Goal: Submit feedback/report problem

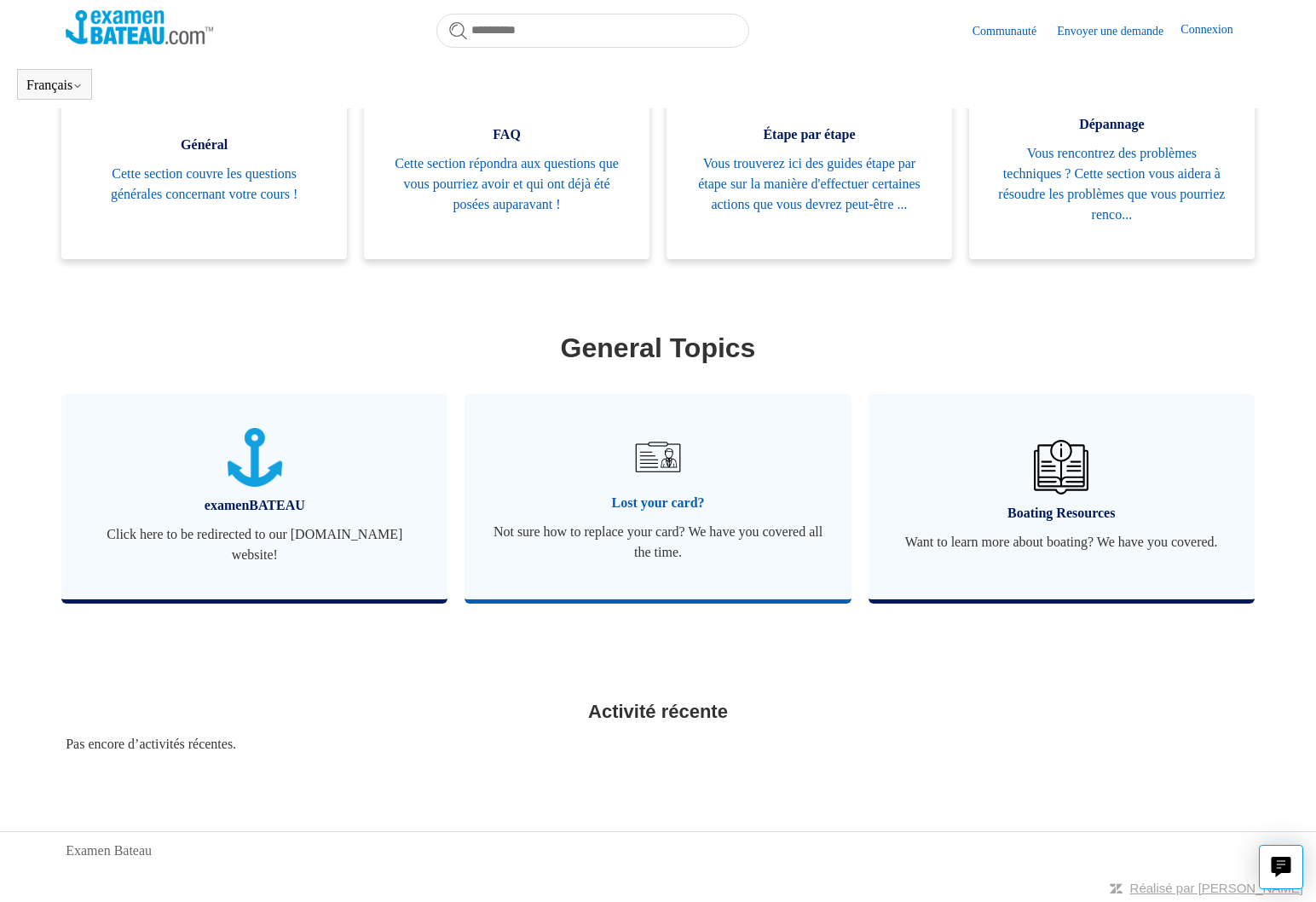
scroll to position [373, 0]
click at [655, 484] on img at bounding box center [658, 456] width 60 height 60
click at [654, 505] on span "Lost your card?" at bounding box center [657, 503] width 335 height 20
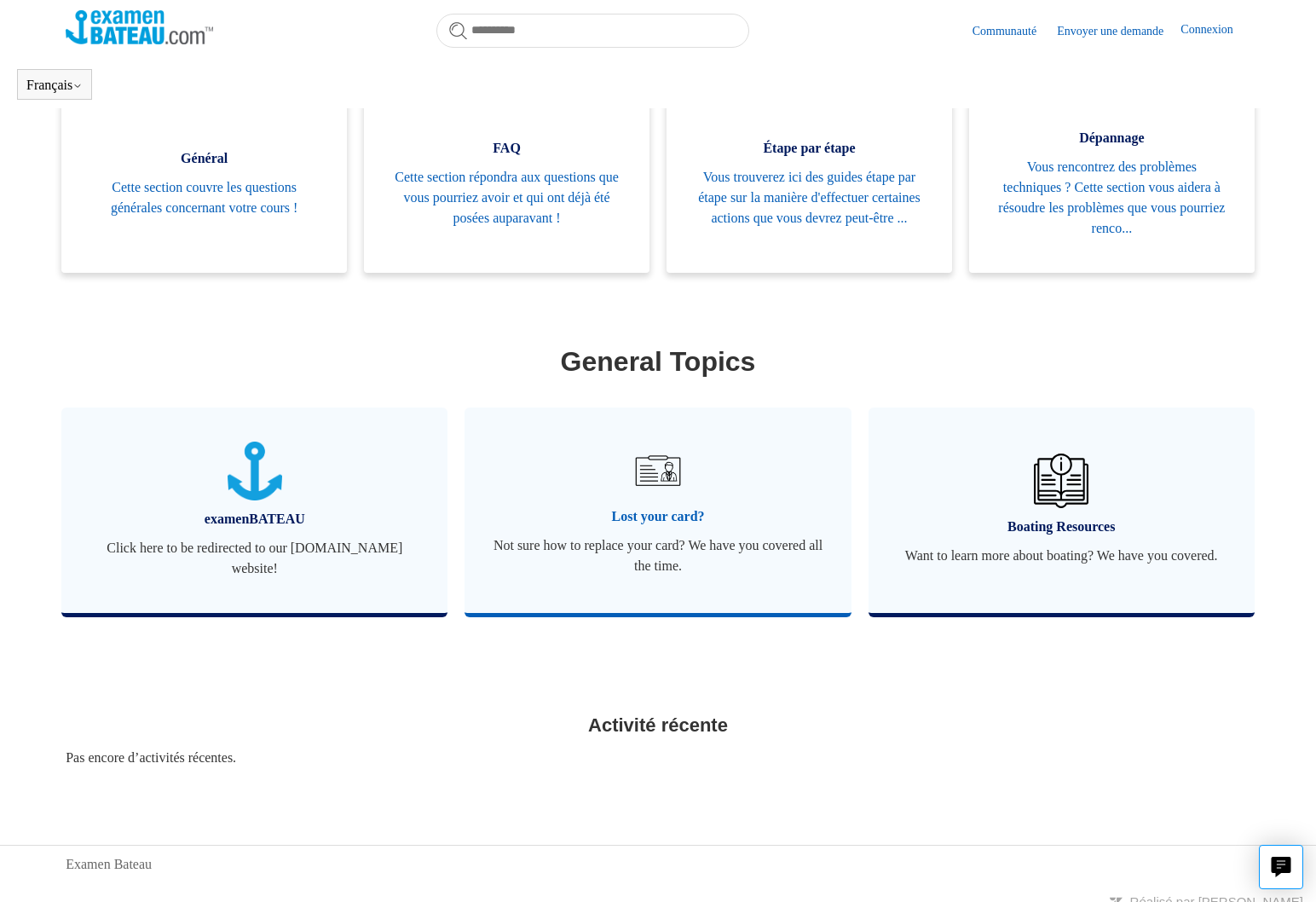
scroll to position [351, 0]
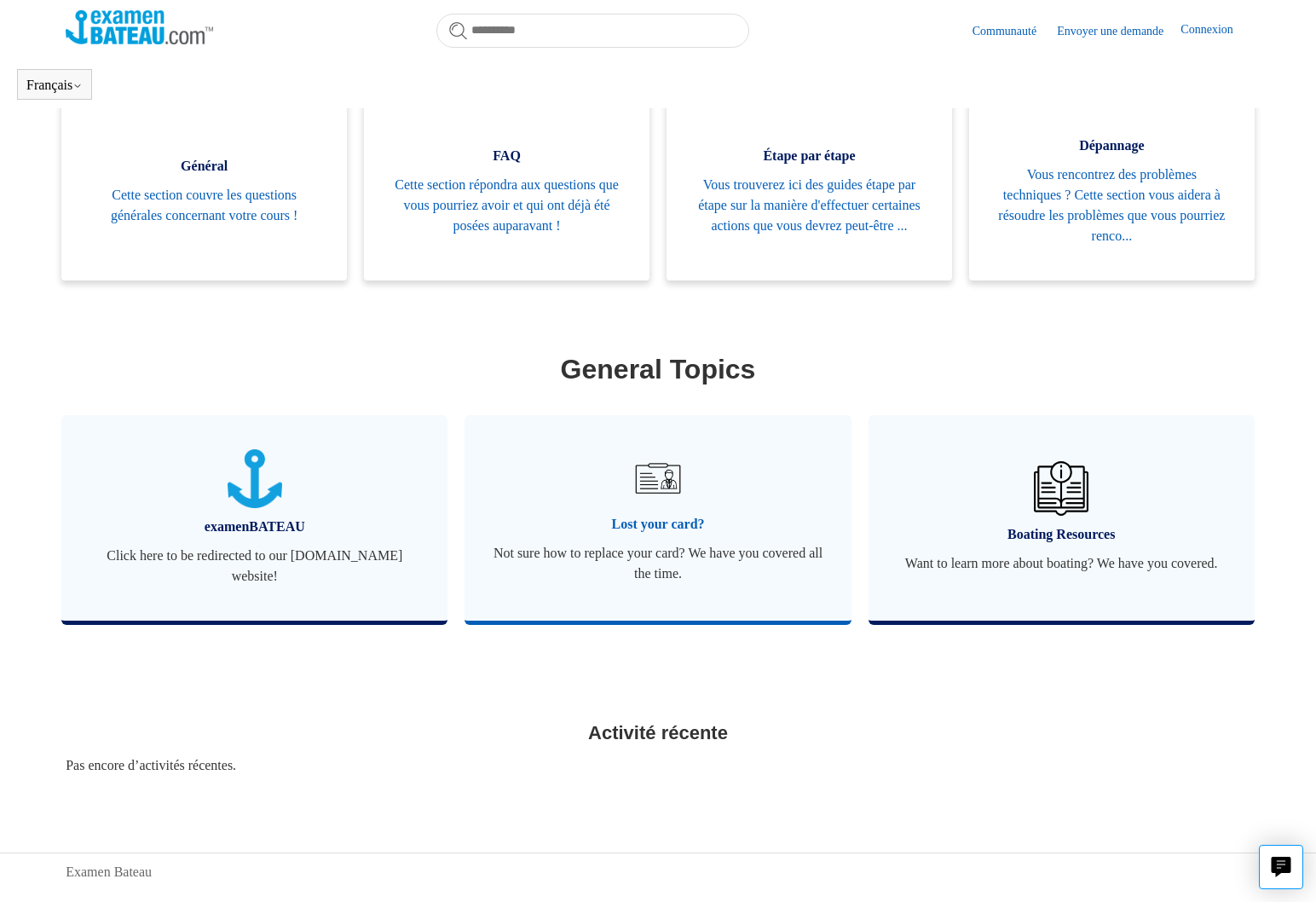
click at [631, 520] on span "Lost your card?" at bounding box center [657, 524] width 335 height 20
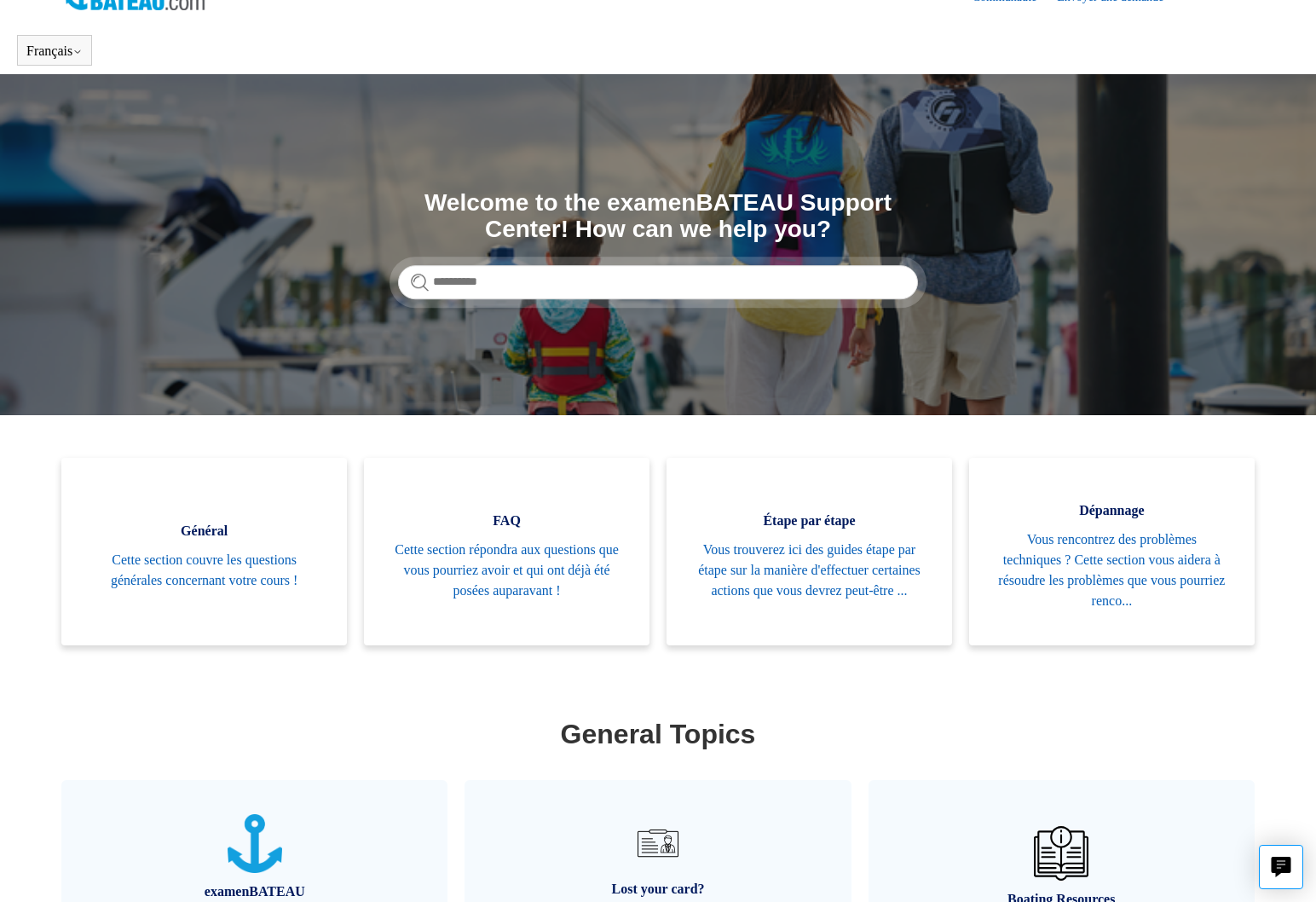
scroll to position [31, 0]
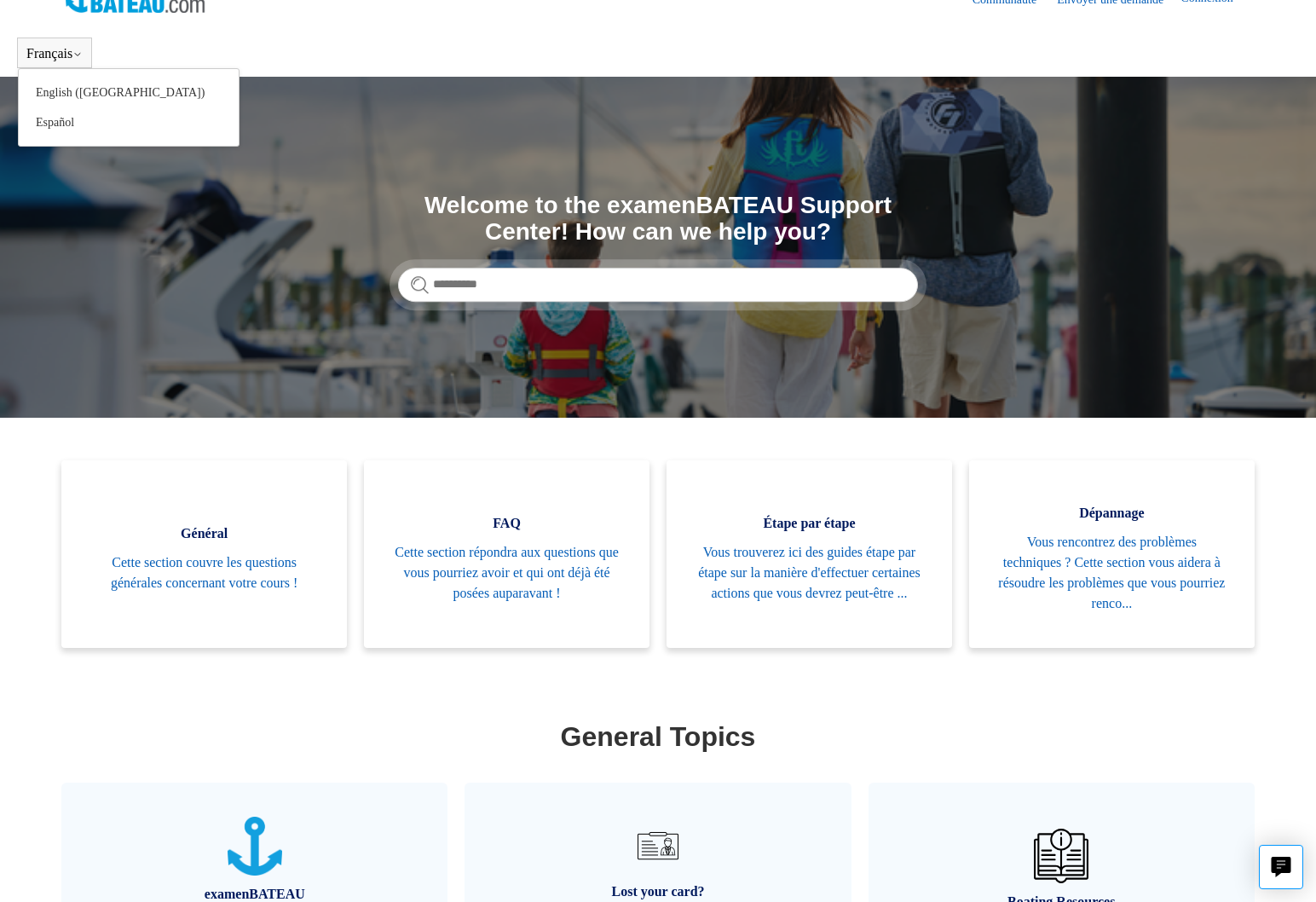
click at [72, 53] on button "Français" at bounding box center [54, 53] width 56 height 16
click at [66, 90] on link "English ([GEOGRAPHIC_DATA])" at bounding box center [128, 93] width 220 height 30
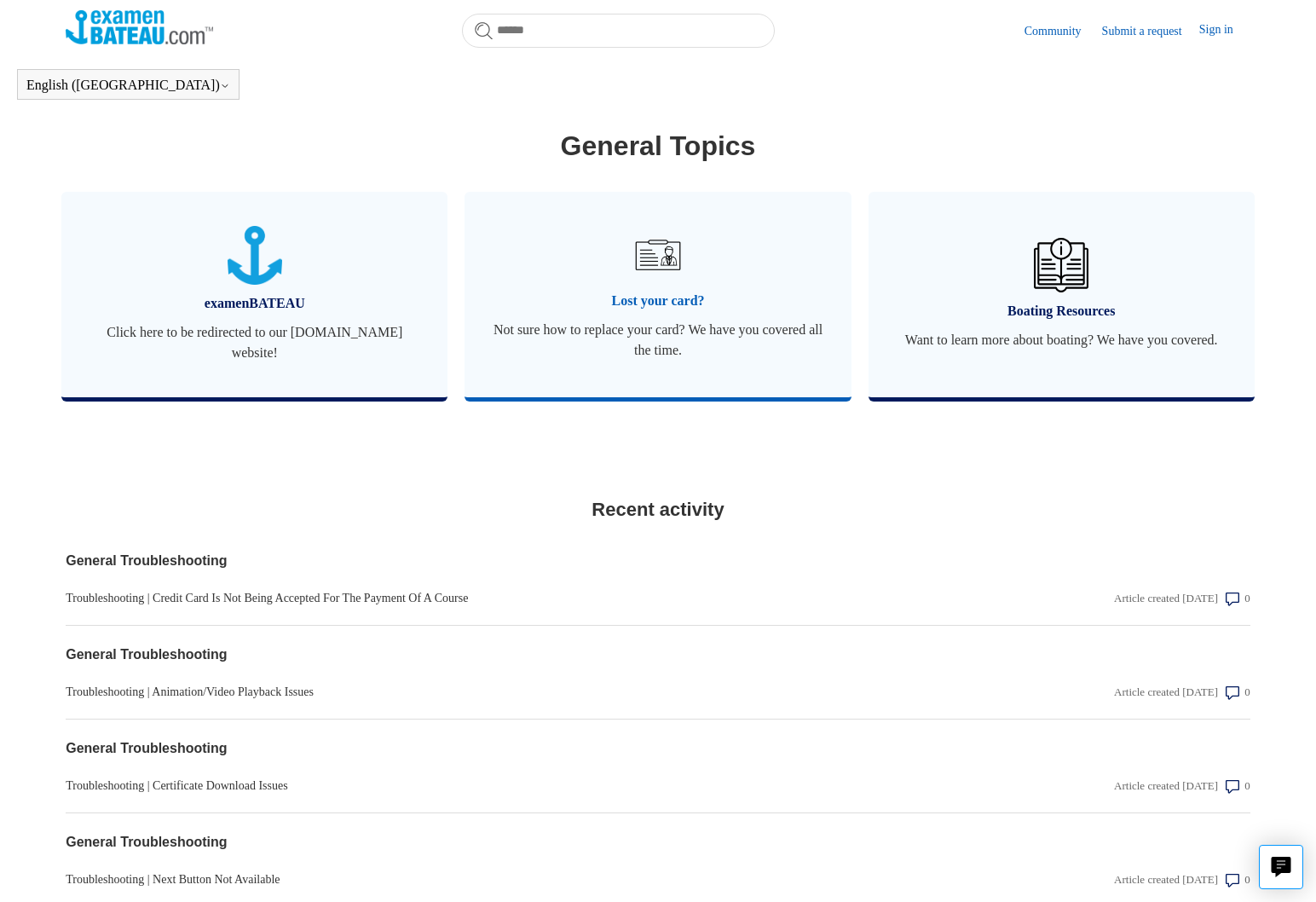
scroll to position [575, 0]
click at [678, 300] on span "Lost your card?" at bounding box center [657, 300] width 335 height 20
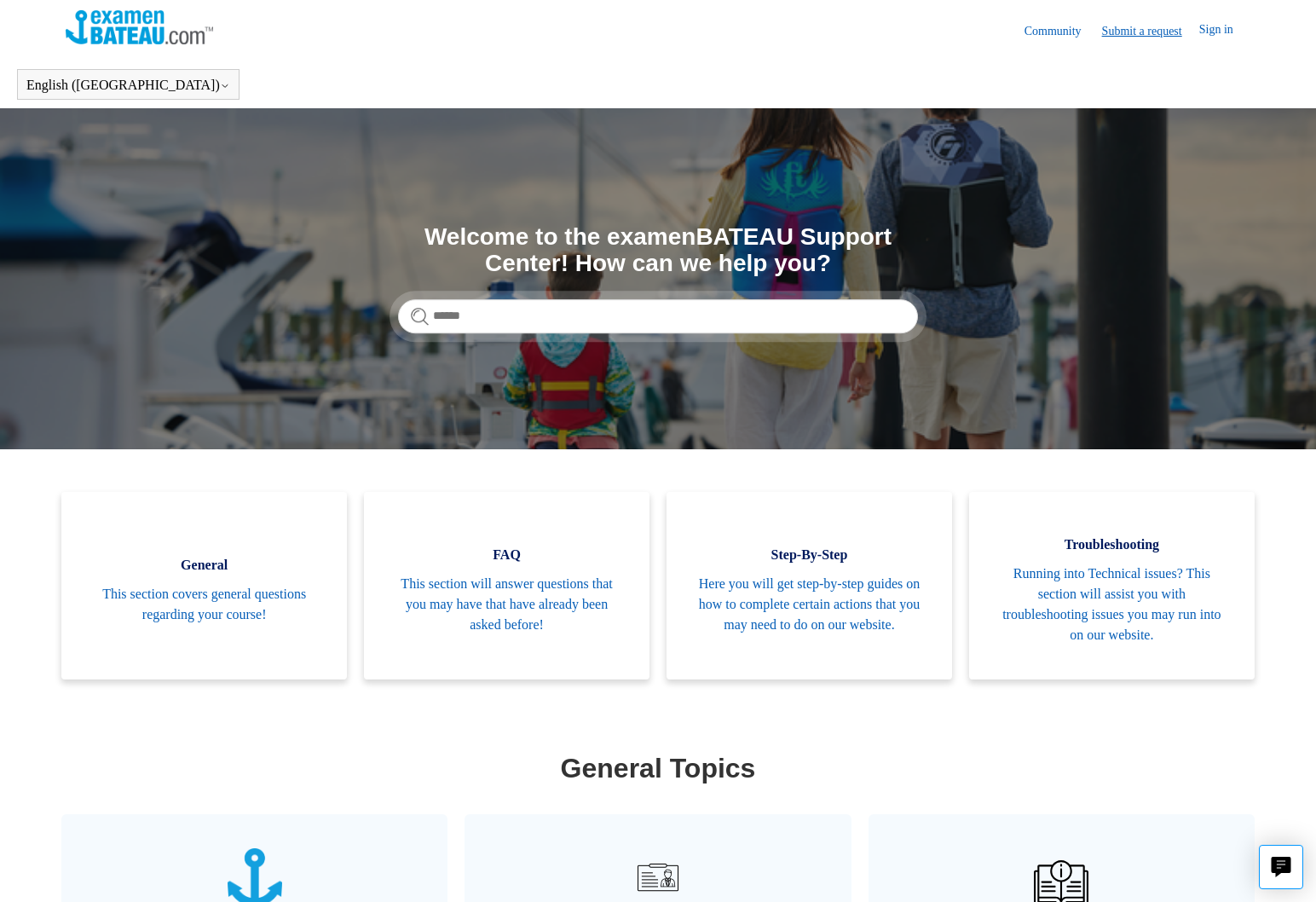
click at [1131, 28] on link "Submit a request" at bounding box center [1151, 31] width 97 height 18
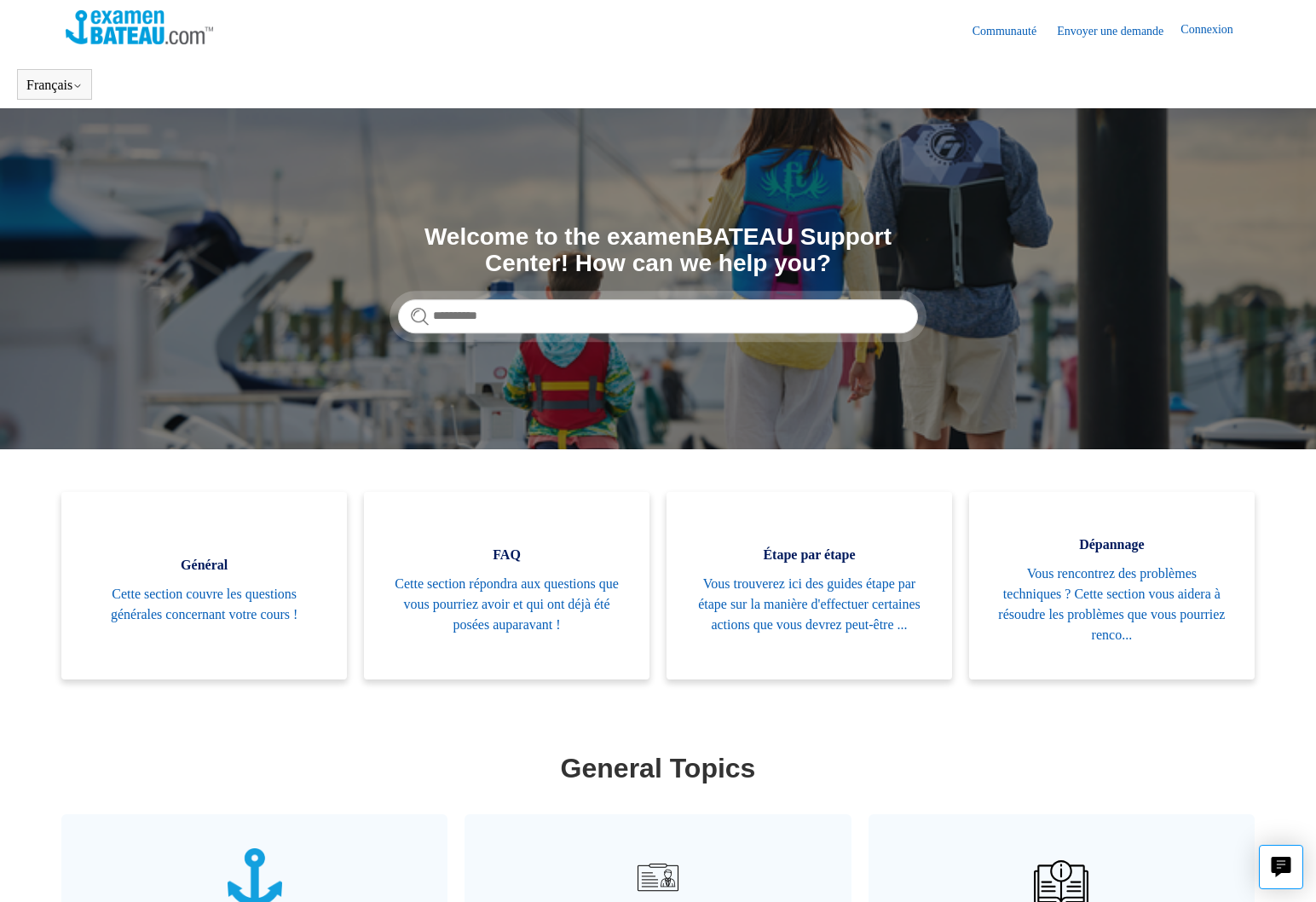
scroll to position [31, 0]
